Goal: Transaction & Acquisition: Purchase product/service

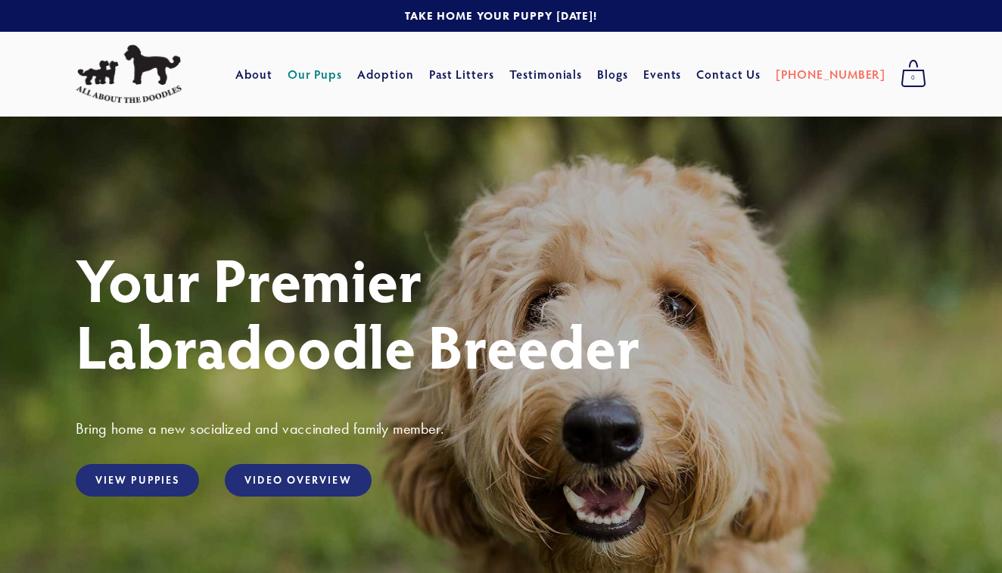
click at [343, 77] on link "Our Pups" at bounding box center [315, 74] width 55 height 27
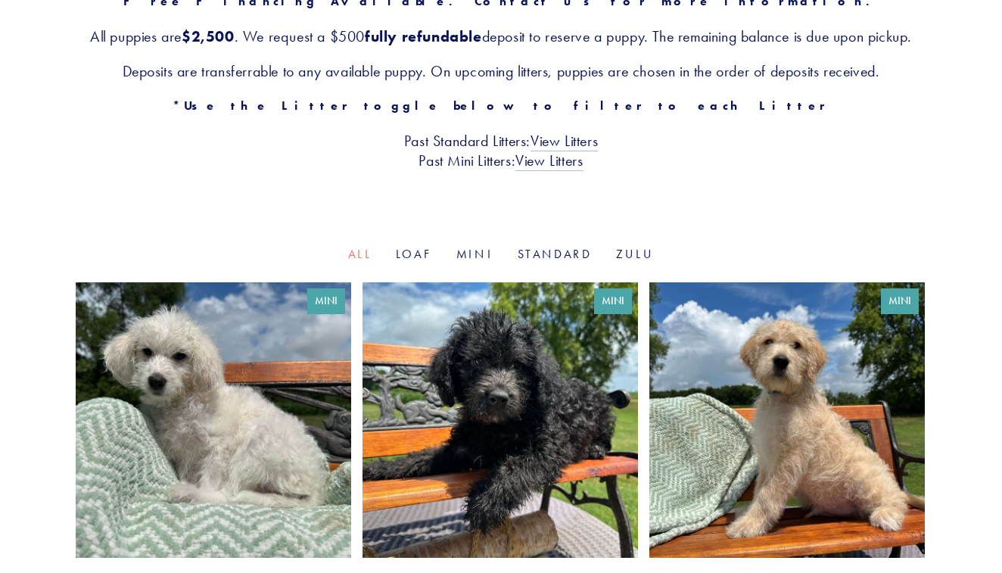
scroll to position [301, 0]
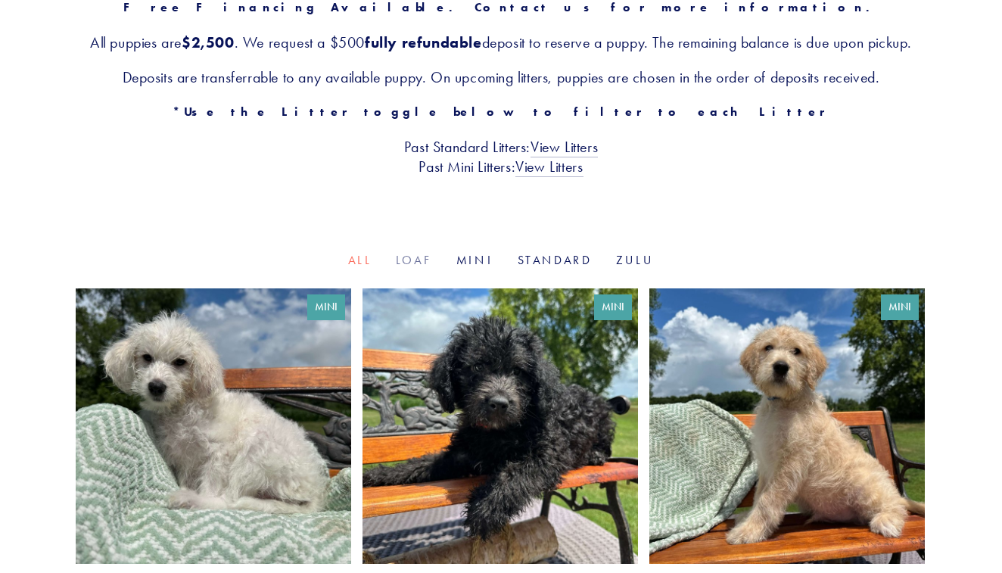
click at [413, 267] on link "Loaf" at bounding box center [414, 260] width 36 height 14
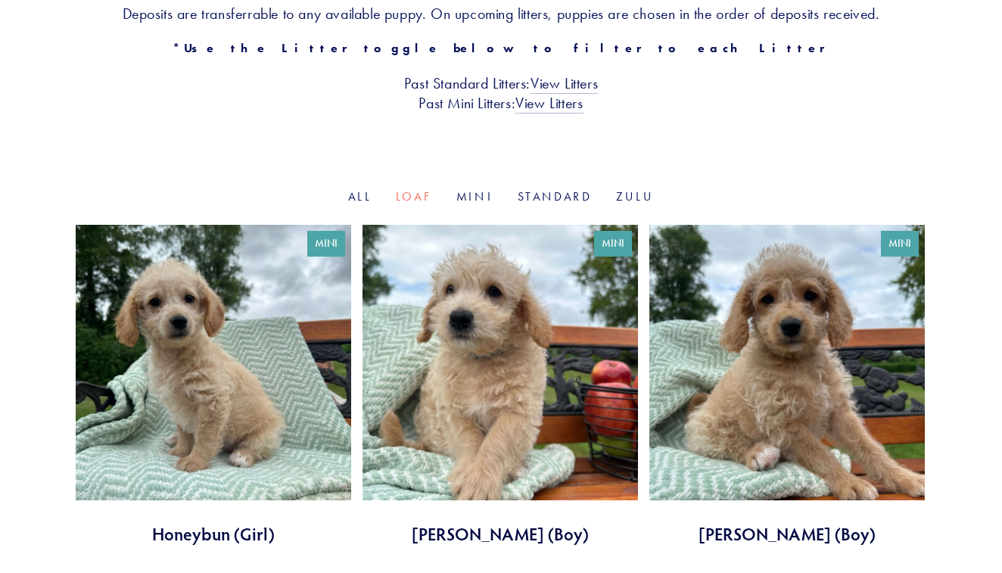
scroll to position [341, 0]
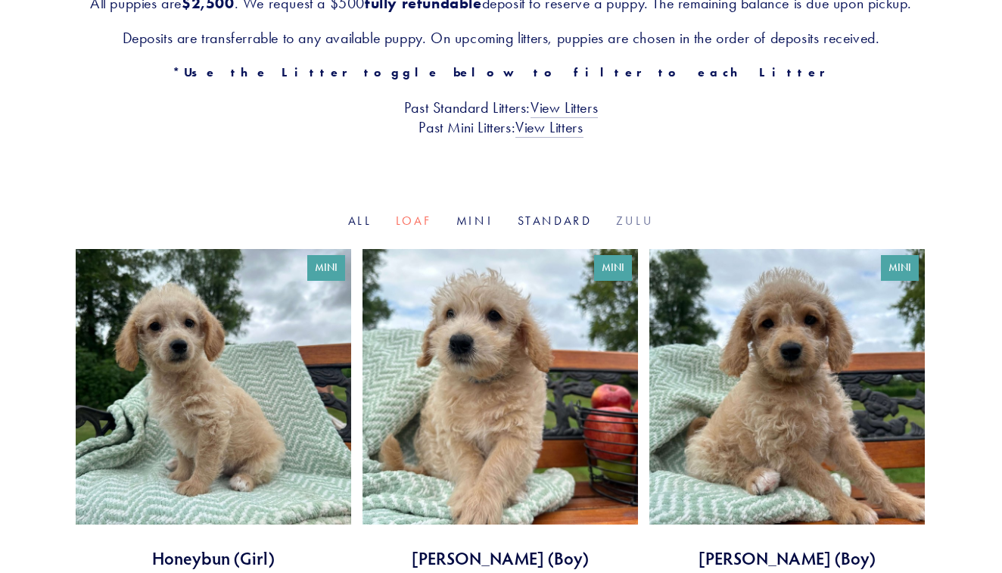
click at [631, 228] on link "Zulu" at bounding box center [635, 220] width 38 height 14
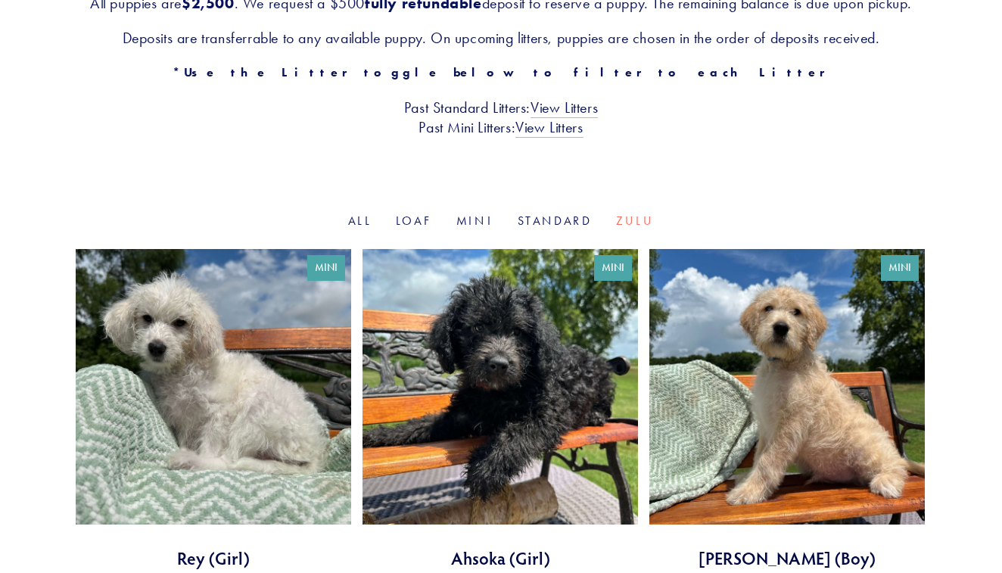
scroll to position [338, 0]
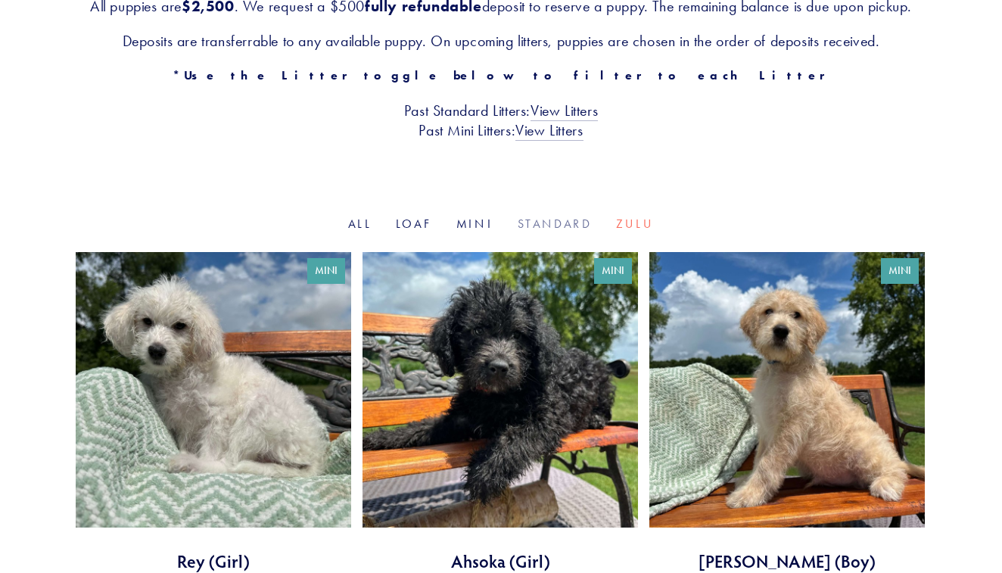
click at [544, 231] on link "Standard" at bounding box center [555, 223] width 74 height 14
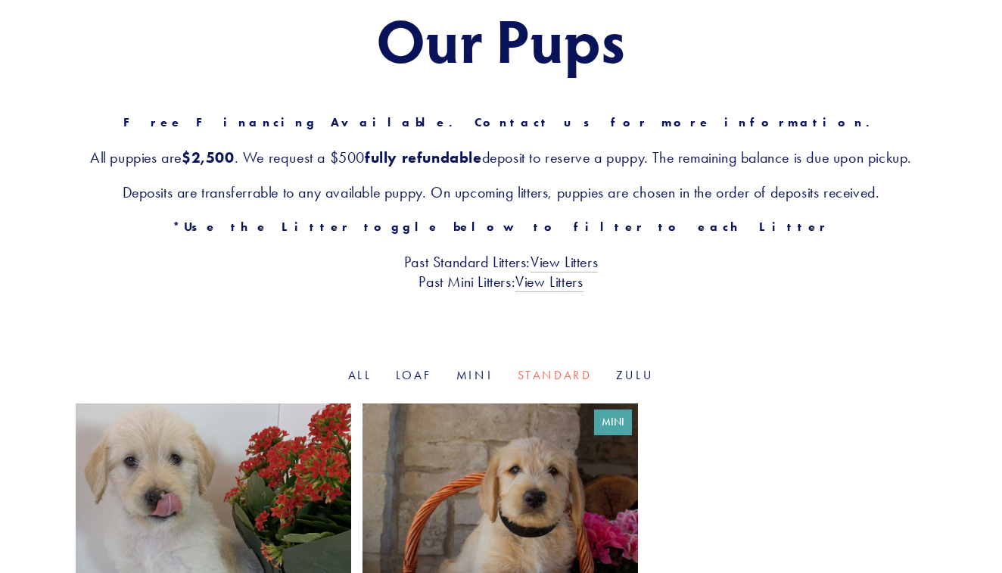
scroll to position [170, 0]
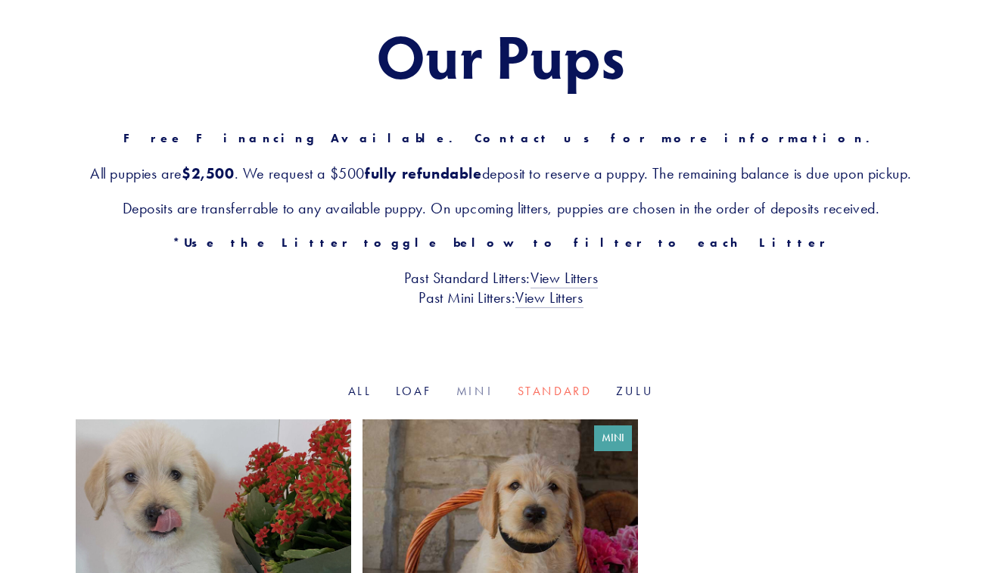
click at [475, 398] on link "Mini" at bounding box center [474, 391] width 37 height 14
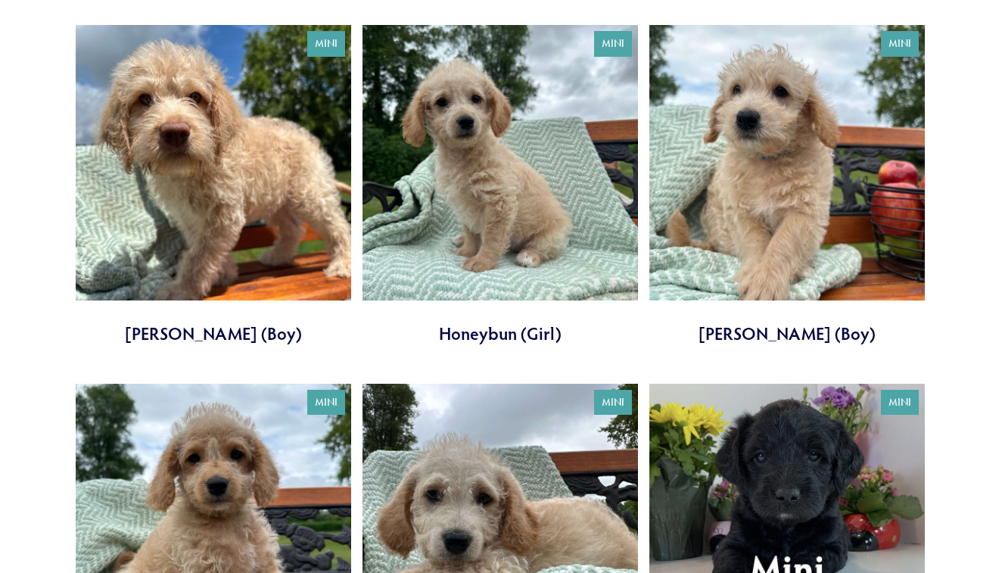
scroll to position [925, 0]
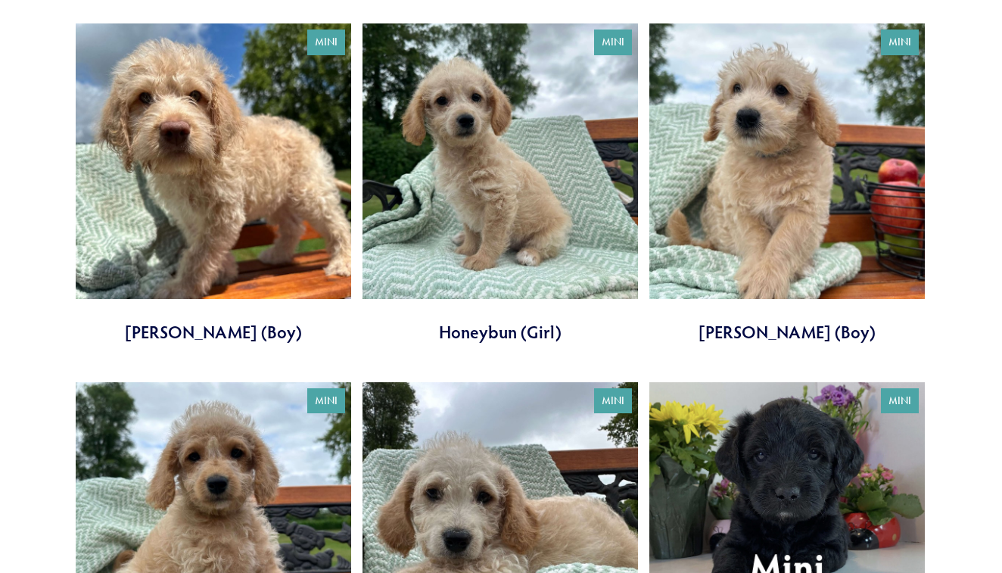
click at [509, 195] on link at bounding box center [500, 183] width 275 height 321
